Goal: Information Seeking & Learning: Learn about a topic

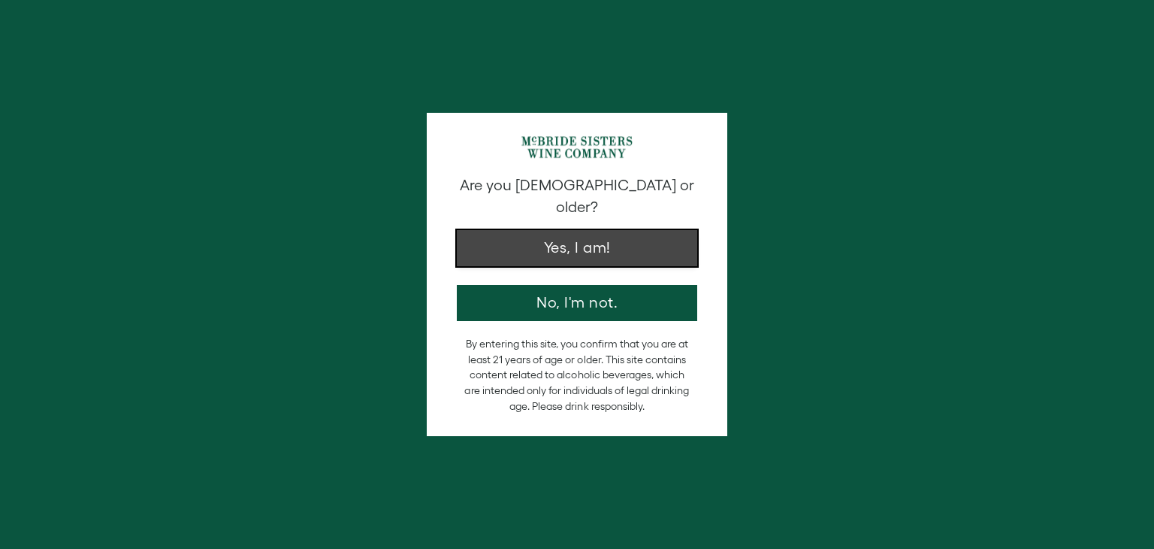
click at [598, 240] on button "Yes, I am!" at bounding box center [577, 248] width 241 height 36
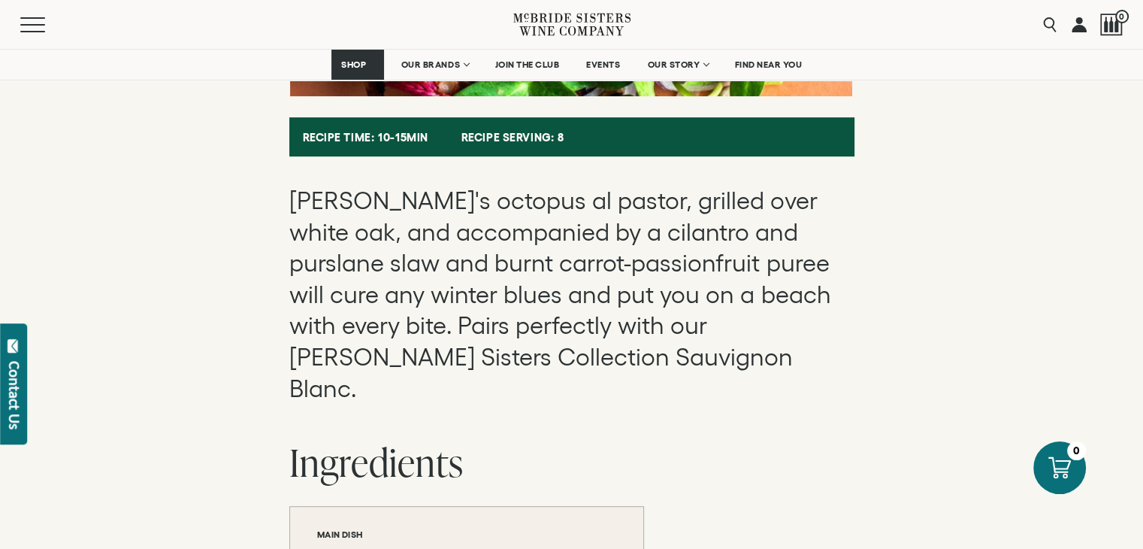
scroll to position [610, 0]
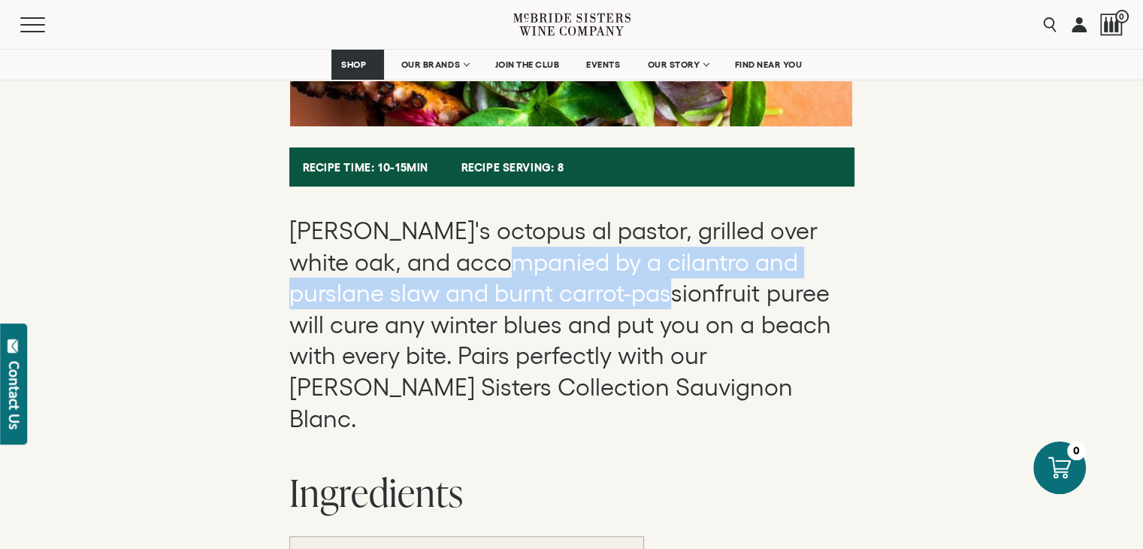
drag, startPoint x: 451, startPoint y: 266, endPoint x: 582, endPoint y: 313, distance: 139.8
click at [582, 313] on p "[PERSON_NAME]'s octopus al pastor, grilled over white oak, and accompanied by a…" at bounding box center [571, 324] width 565 height 219
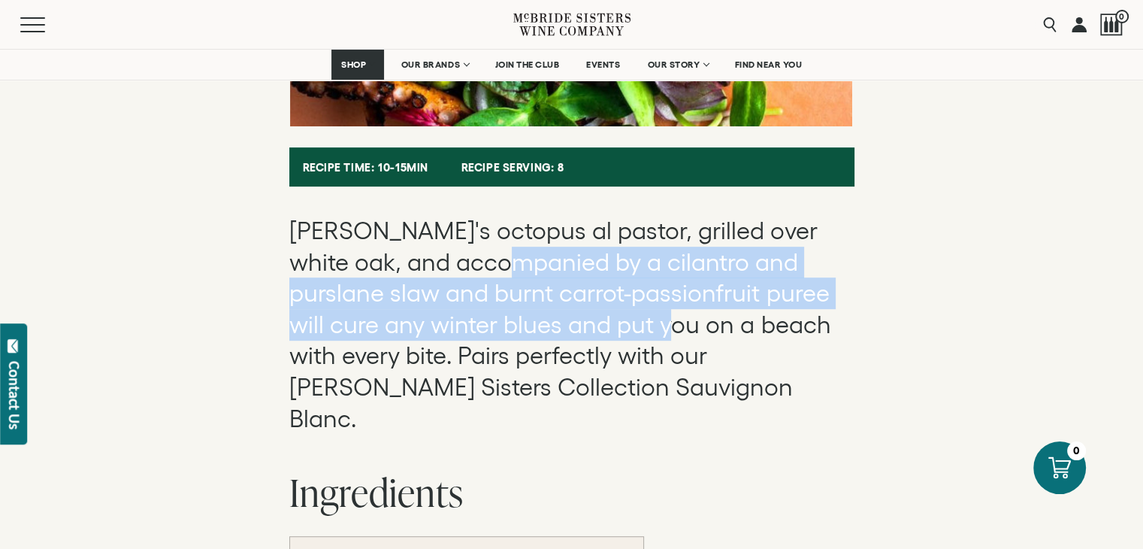
click at [582, 313] on p "[PERSON_NAME]'s octopus al pastor, grilled over white oak, and accompanied by a…" at bounding box center [571, 324] width 565 height 219
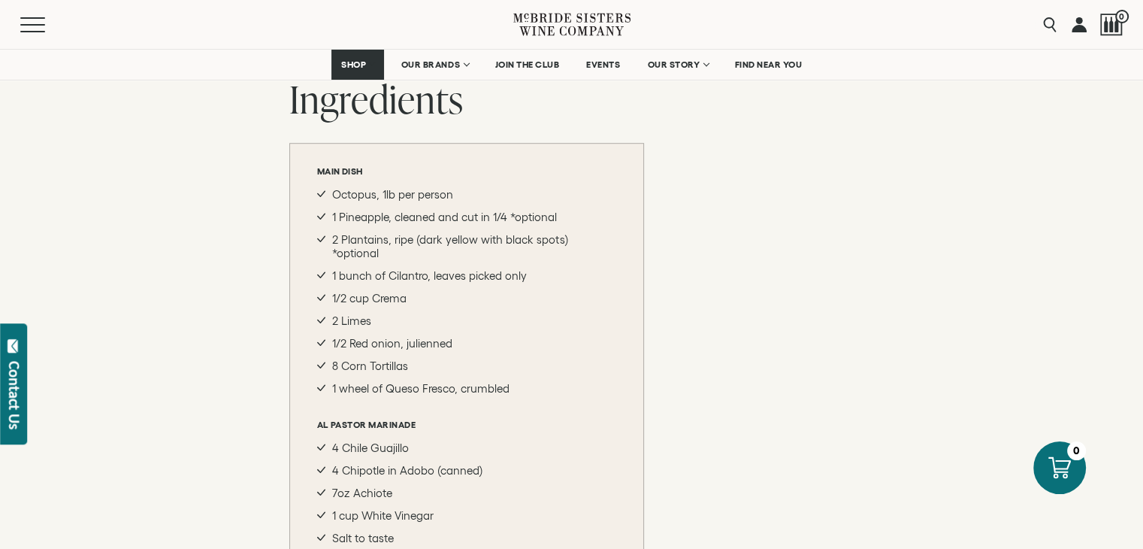
scroll to position [1003, 0]
drag, startPoint x: 343, startPoint y: 315, endPoint x: 386, endPoint y: 334, distance: 47.8
click at [386, 334] on ul "Octopus, 1lb per person 1 Pineapple, cleaned and cut in 1/4 *optional 2 Plantai…" at bounding box center [466, 292] width 299 height 207
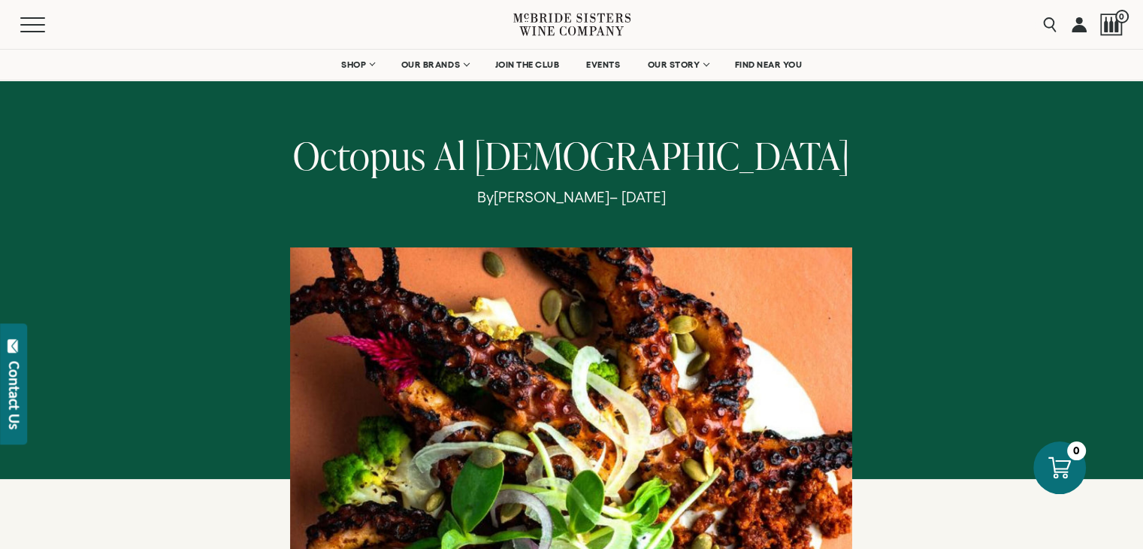
scroll to position [0, 0]
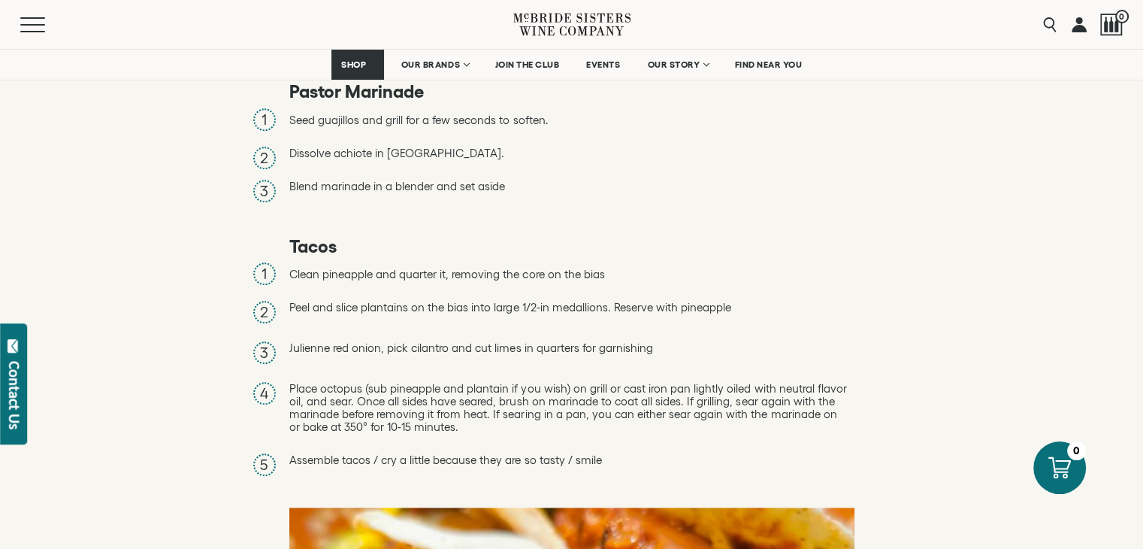
scroll to position [1608, 0]
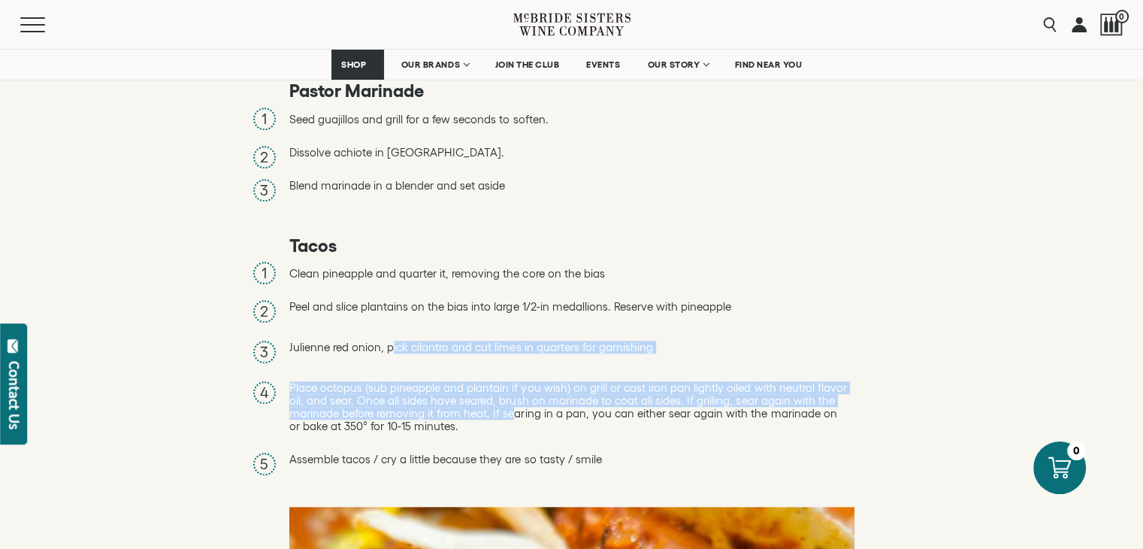
drag, startPoint x: 393, startPoint y: 312, endPoint x: 523, endPoint y: 368, distance: 141.4
click at [523, 368] on ol "Clean pineapple and quarter it, removing the core on the bias Peel and slice pl…" at bounding box center [571, 367] width 565 height 211
click at [523, 381] on span "Place octopus (sub pineapple and plantain if you wish) on grill or cast iron pa…" at bounding box center [568, 406] width 558 height 51
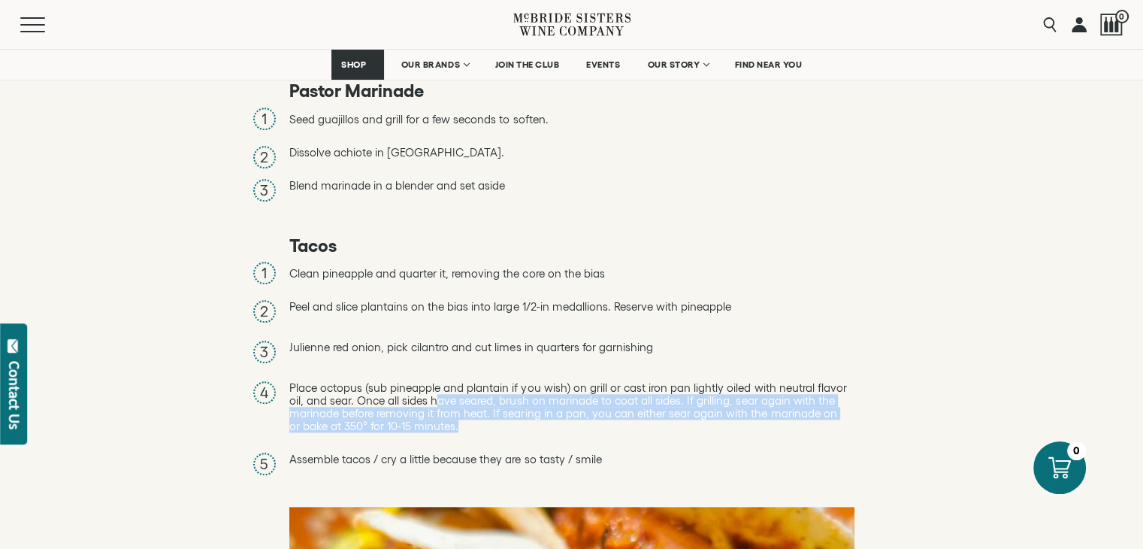
drag, startPoint x: 432, startPoint y: 357, endPoint x: 554, endPoint y: 395, distance: 127.4
click at [554, 395] on ol "Clean pineapple and quarter it, removing the core on the bias Peel and slice pl…" at bounding box center [571, 367] width 565 height 211
click at [519, 389] on li "Place octopus (sub pineapple and plantain if you wish) on grill or cast iron pa…" at bounding box center [571, 408] width 565 height 64
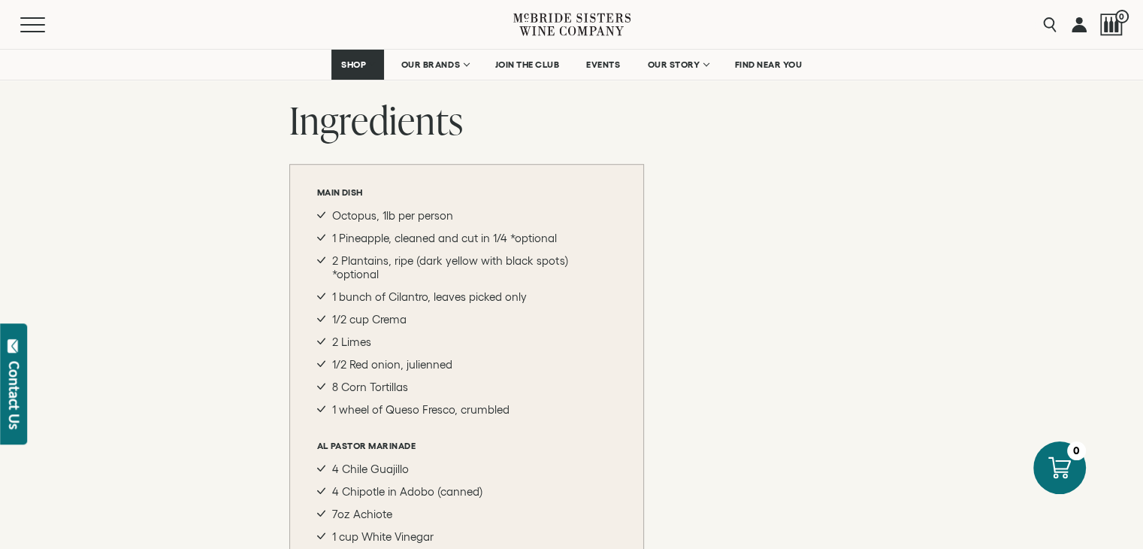
scroll to position [940, 0]
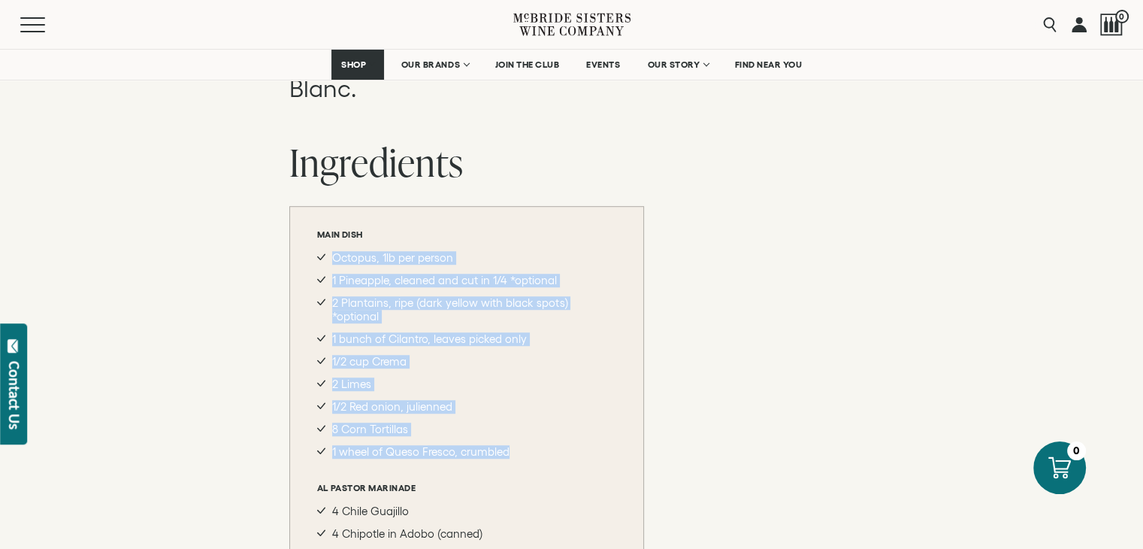
drag, startPoint x: 328, startPoint y: 219, endPoint x: 523, endPoint y: 396, distance: 263.9
click at [523, 396] on div "Main dish Octopus, 1lb per person 1 Pineapple, cleaned and cut in 1/4 *optional…" at bounding box center [466, 418] width 355 height 425
copy ul "Octopus, 1lb per person 1 Pineapple, cleaned and cut in 1/4 *optional 2 Plantai…"
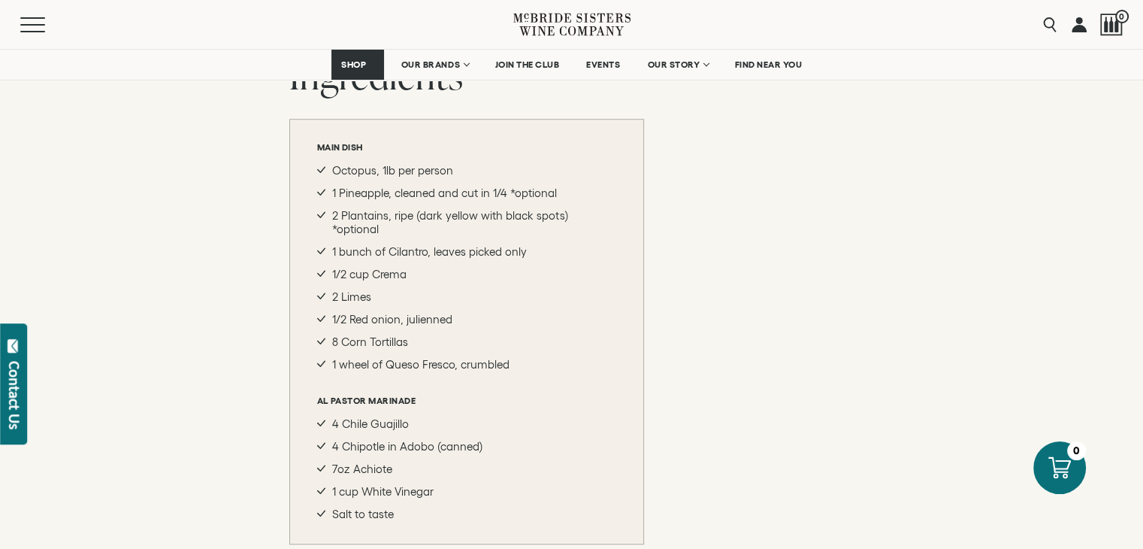
scroll to position [1028, 0]
drag, startPoint x: 385, startPoint y: 319, endPoint x: 451, endPoint y: 319, distance: 66.1
click at [451, 357] on li "1 wheel of Queso Fresco, crumbled" at bounding box center [466, 364] width 299 height 14
copy li "Queso Fresco"
drag, startPoint x: 310, startPoint y: 352, endPoint x: 433, endPoint y: 351, distance: 122.5
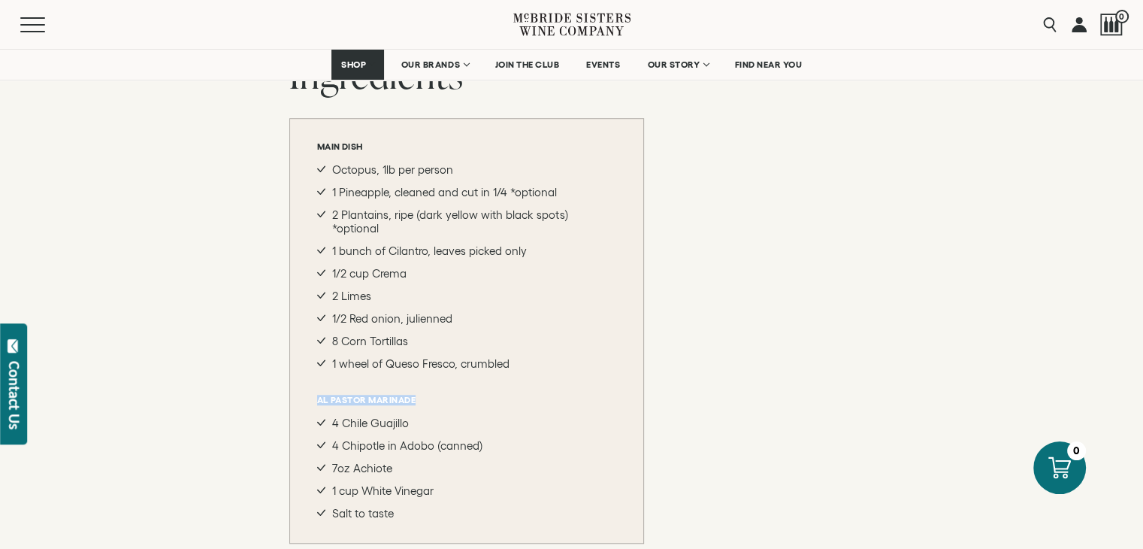
click at [433, 351] on div "Main dish Octopus, 1lb per person 1 Pineapple, cleaned and cut in 1/4 *optional…" at bounding box center [466, 330] width 355 height 425
copy h6 "Al Pastor Marinade"
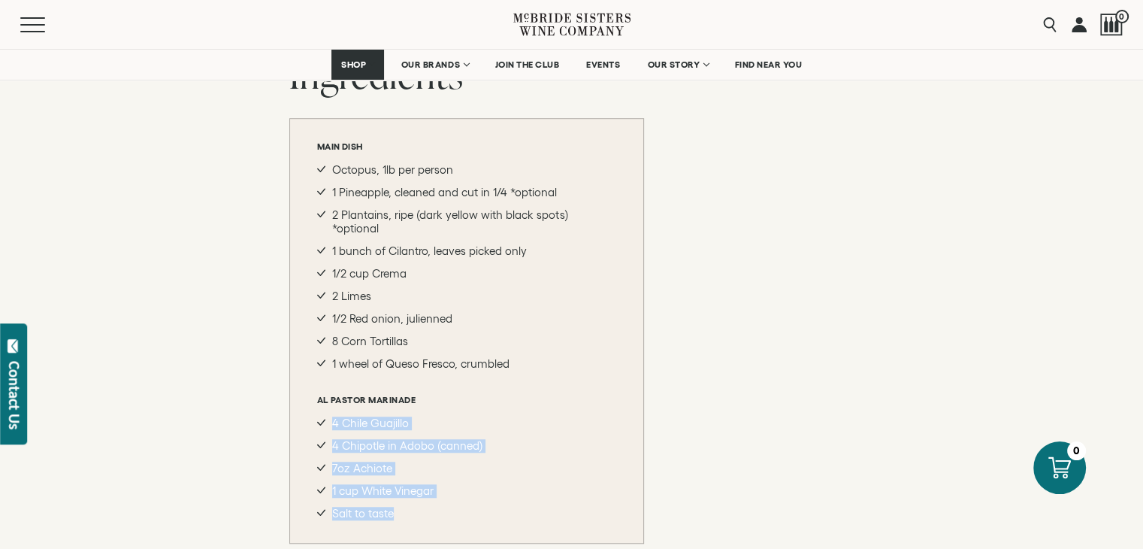
drag, startPoint x: 334, startPoint y: 380, endPoint x: 413, endPoint y: 459, distance: 112.7
click at [413, 459] on ul "4 Chile Guajillo 4 Chipotle in Adobo (canned) 7oz Achiote 1 cup White Vinegar S…" at bounding box center [466, 468] width 299 height 104
copy ul "4 Chile Guajillo 4 Chipotle in Adobo (canned) 7oz Achiote 1 cup White Vinegar S…"
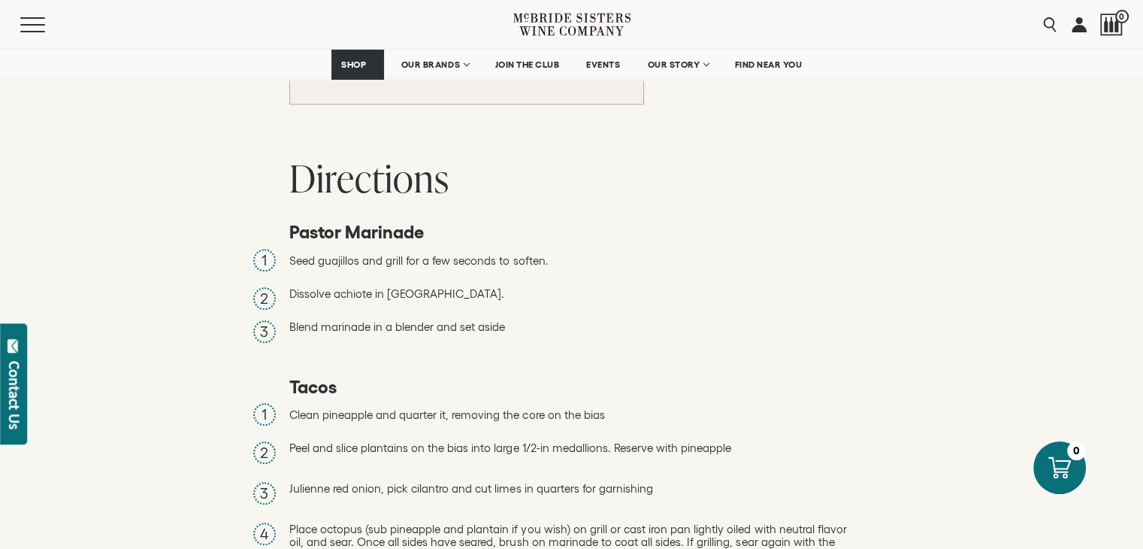
scroll to position [1488, 0]
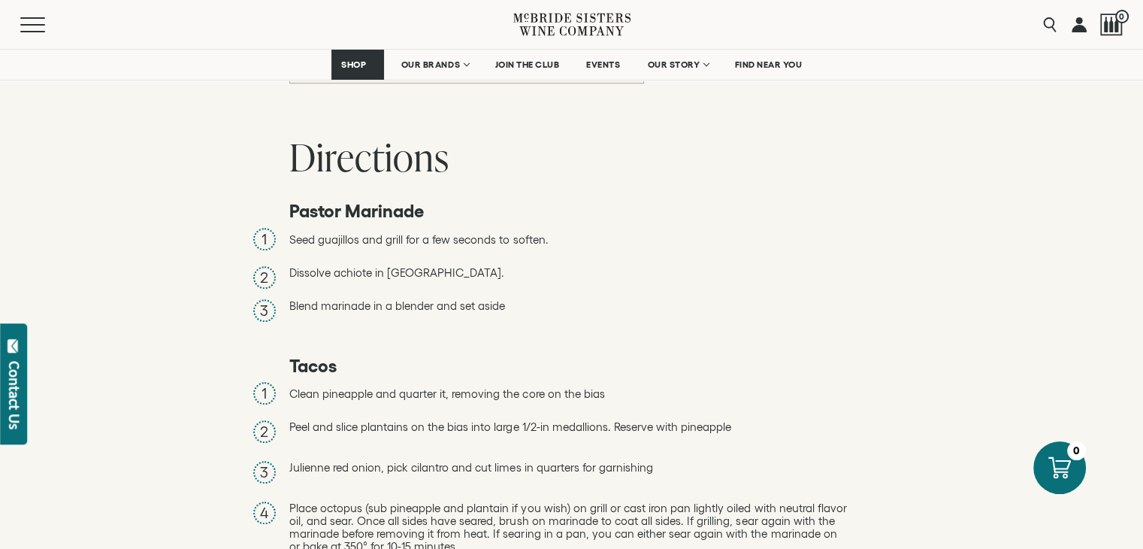
click at [286, 169] on div "Recipe Time: 10-15min Recipe serving: 8 [PERSON_NAME]'s octopus al pastor, gril…" at bounding box center [571, 274] width 1143 height 2025
click at [386, 201] on span "Pastor Marinade" at bounding box center [356, 211] width 135 height 20
copy span "Marinade"
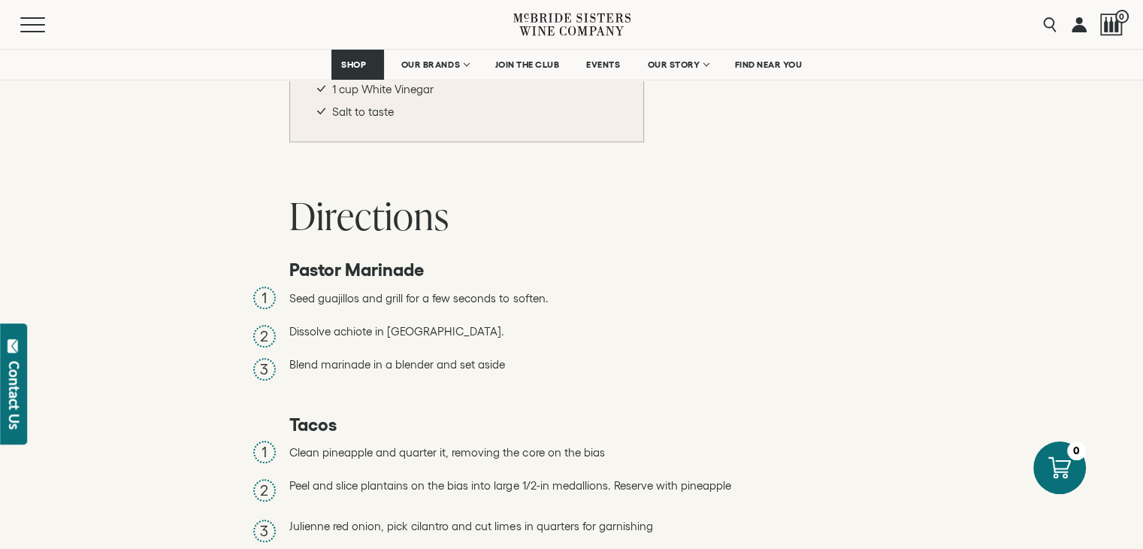
scroll to position [1431, 0]
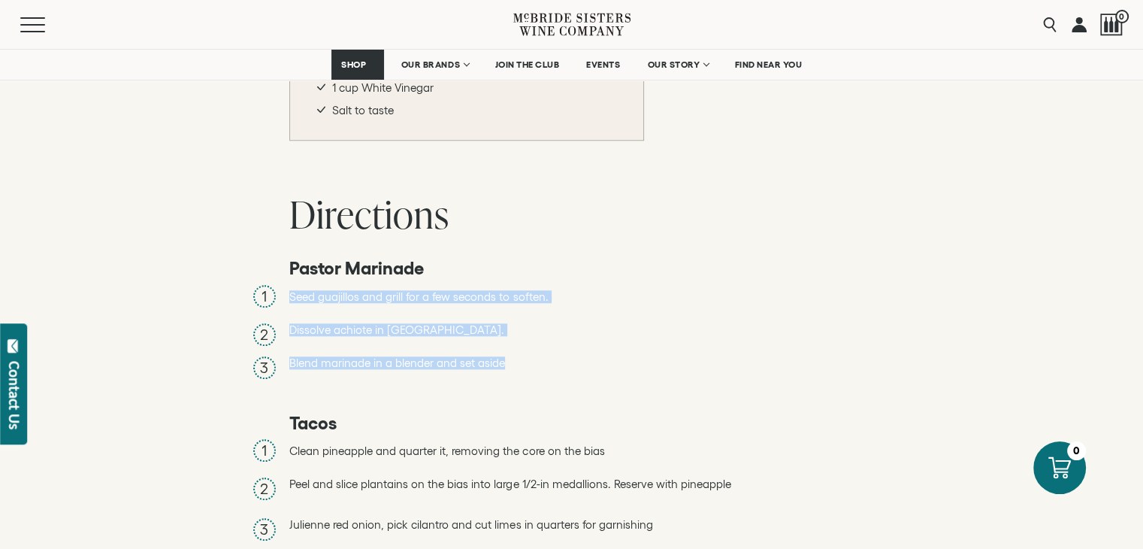
drag, startPoint x: 283, startPoint y: 247, endPoint x: 562, endPoint y: 319, distance: 288.7
click at [562, 319] on div "Recipe Time: 10-15min Recipe serving: 8 [PERSON_NAME]'s octopus al pastor, gril…" at bounding box center [571, 331] width 1143 height 2025
copy ol "Seed guajillos and grill for a few seconds to soften. Dissolve achiote in vineg…"
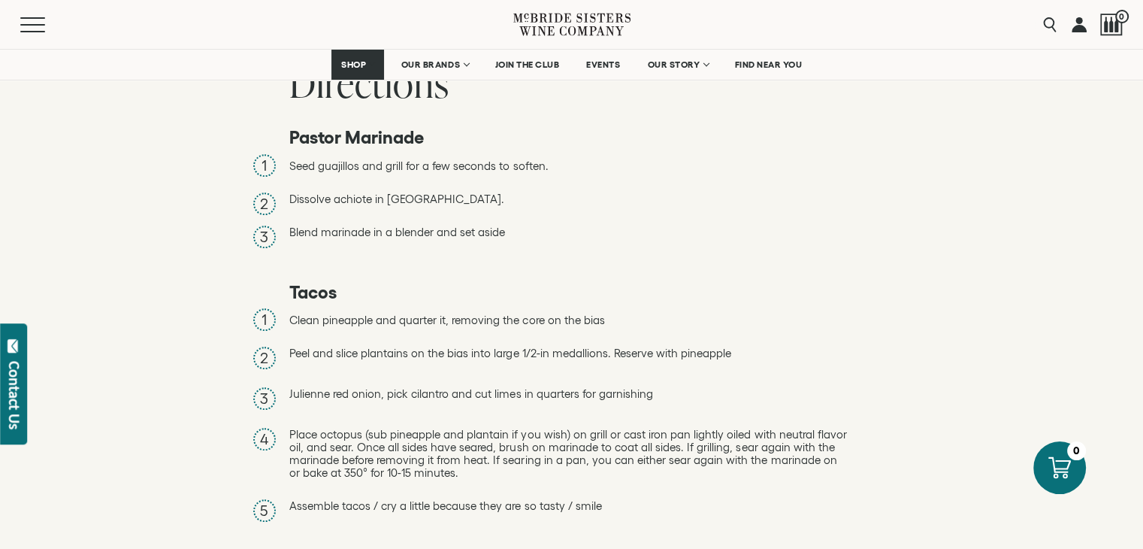
scroll to position [1592, 0]
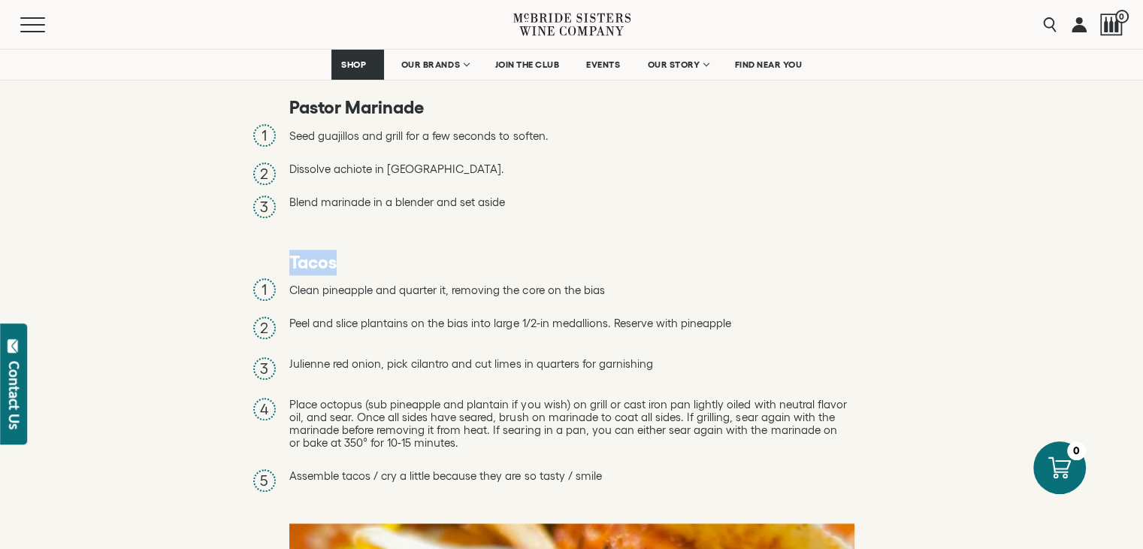
drag, startPoint x: 286, startPoint y: 222, endPoint x: 401, endPoint y: 213, distance: 114.5
click at [401, 213] on div "Recipe Time: 10-15min Recipe serving: 8 [PERSON_NAME]'s octopus al pastor, gril…" at bounding box center [571, 170] width 1143 height 2025
click at [541, 316] on span "Peel and slice plantains on the bias into large 1/2-in medallions. Reserve with…" at bounding box center [510, 322] width 443 height 13
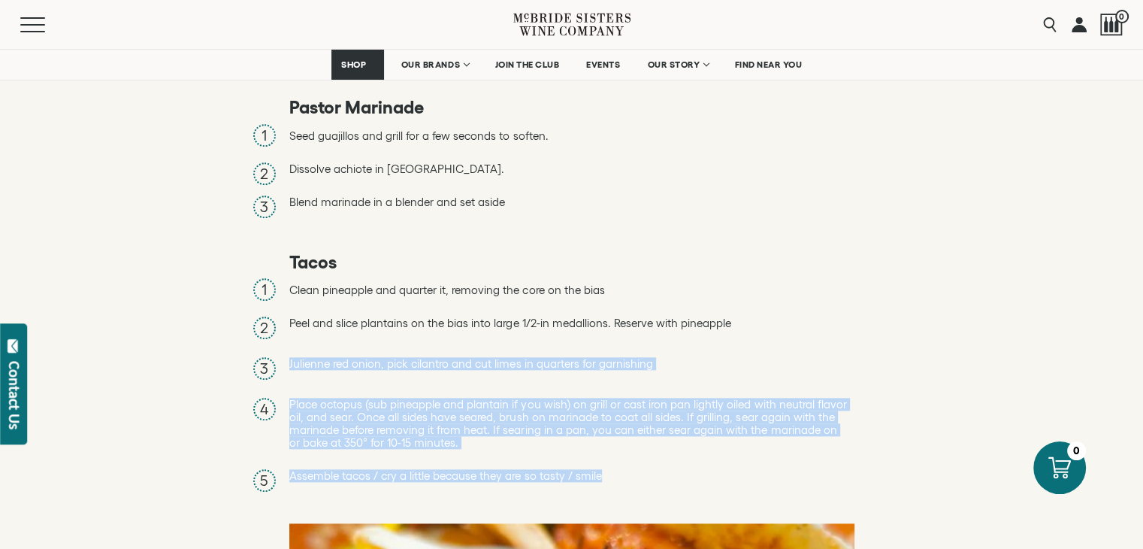
drag, startPoint x: 283, startPoint y: 316, endPoint x: 691, endPoint y: 424, distance: 422.9
click at [691, 424] on div "Recipe Time: 10-15min Recipe serving: 8 [PERSON_NAME]'s octopus al pastor, gril…" at bounding box center [571, 170] width 1143 height 2025
click at [367, 469] on span "Assemble tacos / cry a little because they are so tasty / smile" at bounding box center [445, 475] width 313 height 13
copy ol "Julienne red onion, pick cilantro and cut limes in quarters for garnishing Plac…"
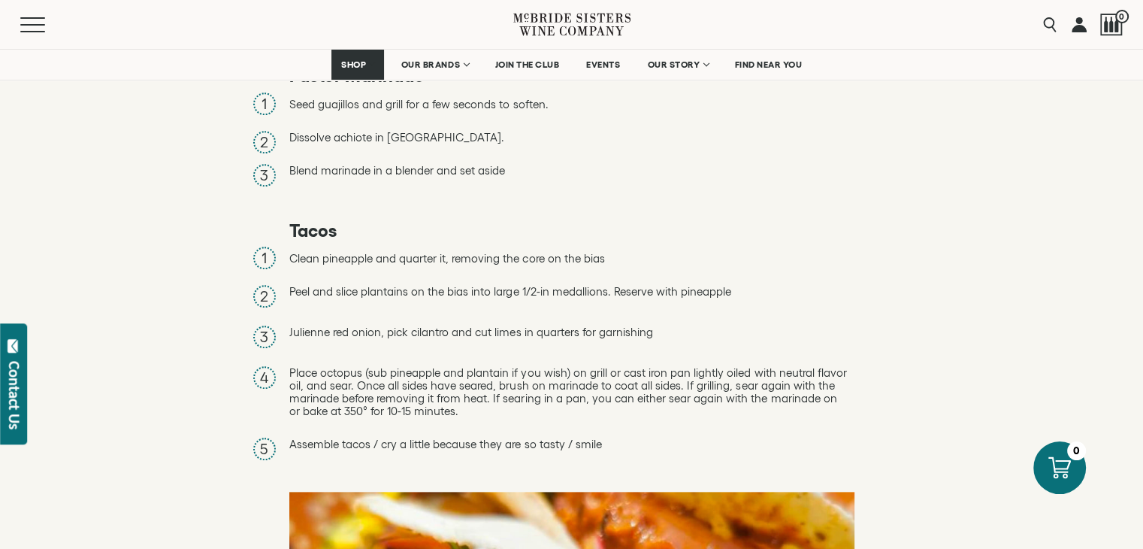
scroll to position [1623, 0]
